Goal: Transaction & Acquisition: Purchase product/service

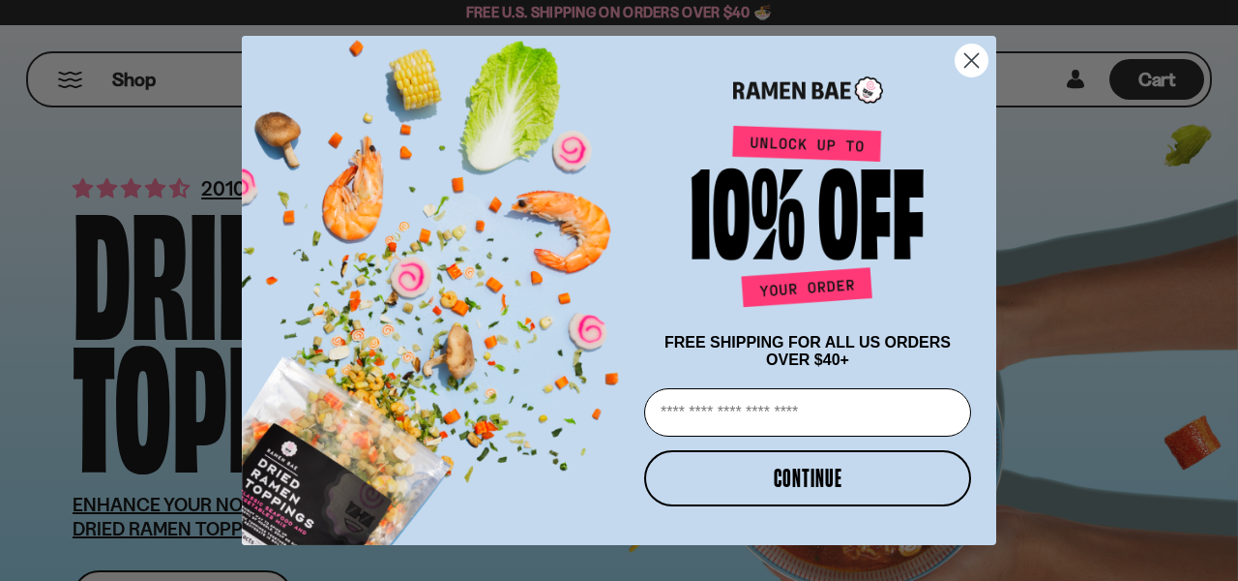
click at [968, 59] on icon "Close dialog" at bounding box center [973, 60] width 14 height 14
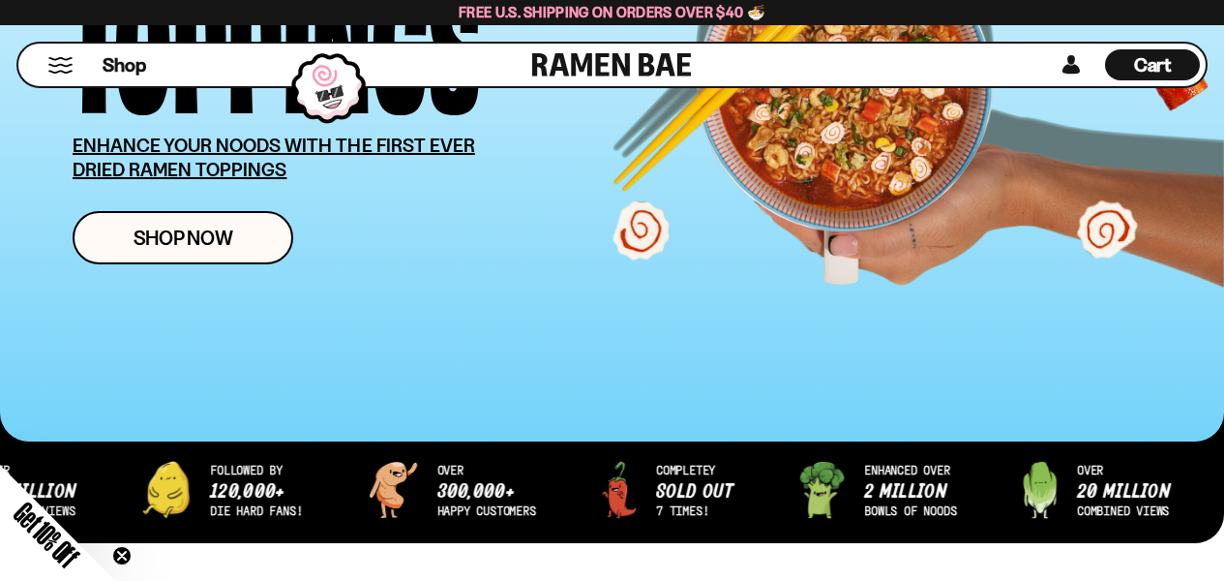
scroll to position [363, 0]
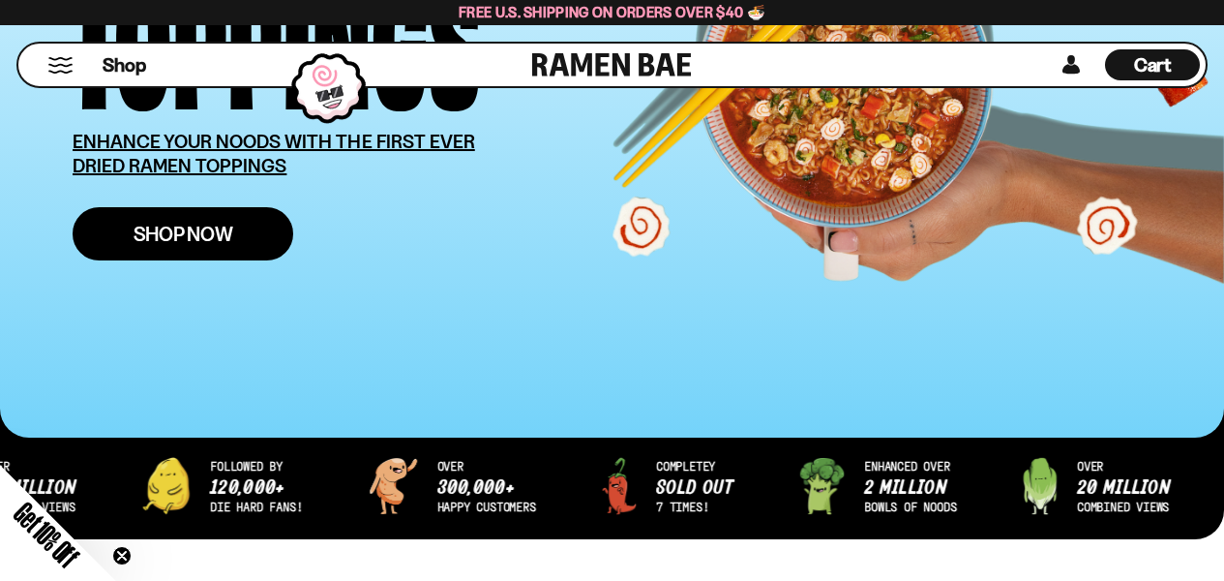
click at [195, 235] on span "Shop Now" at bounding box center [184, 233] width 100 height 20
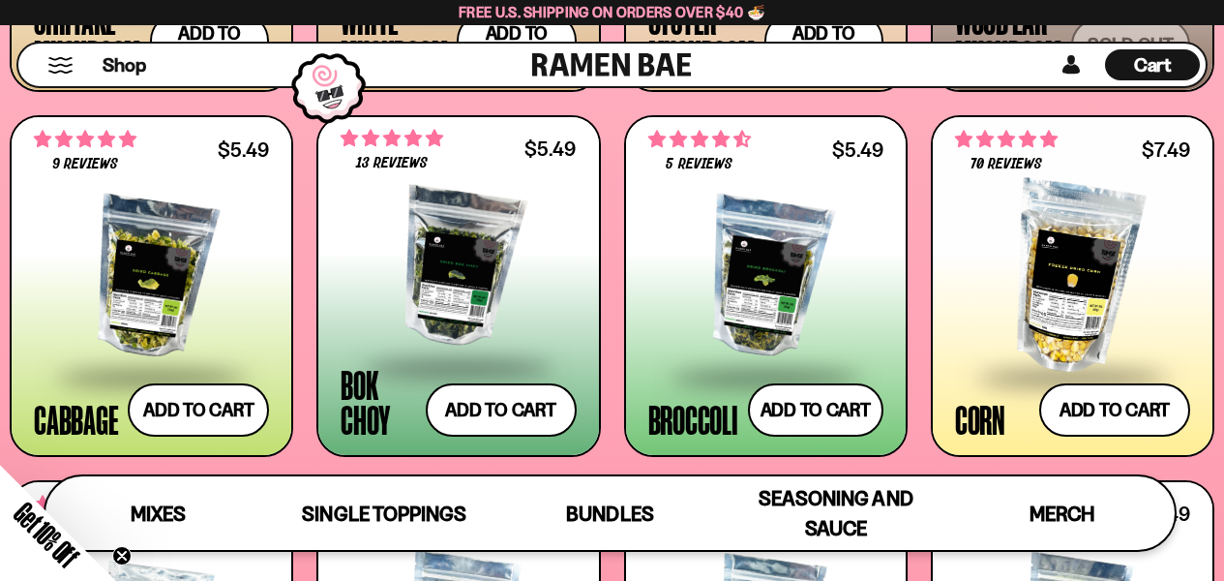
scroll to position [2636, 0]
